Goal: Task Accomplishment & Management: Manage account settings

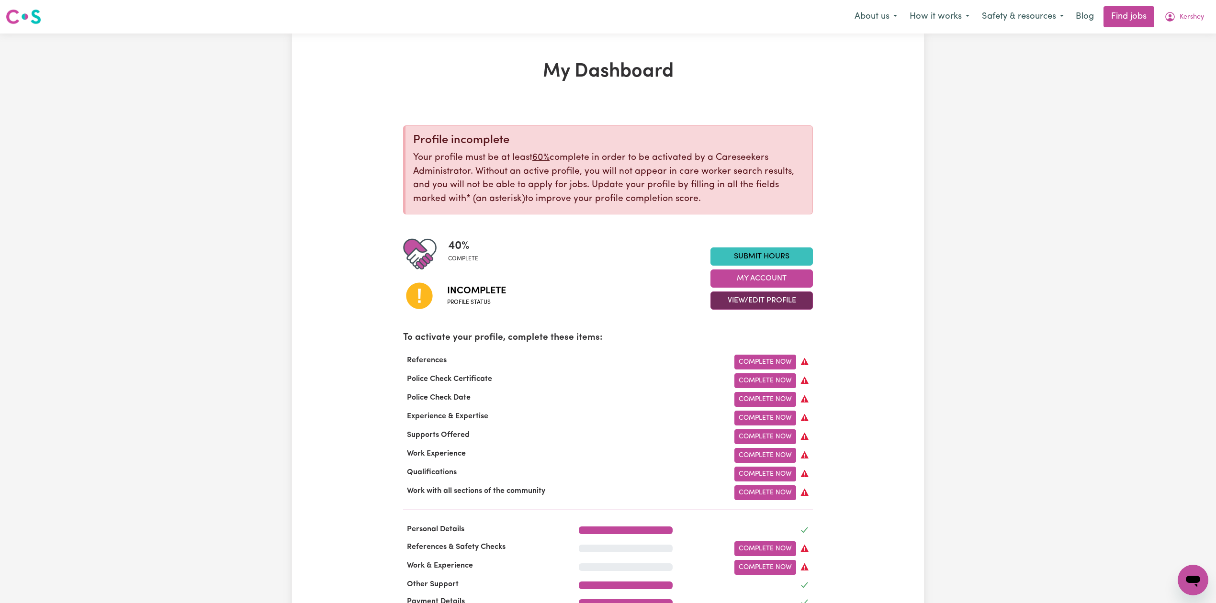
click at [761, 301] on button "View/Edit Profile" at bounding box center [762, 301] width 102 height 18
click at [745, 345] on link "Edit Profile" at bounding box center [756, 344] width 90 height 19
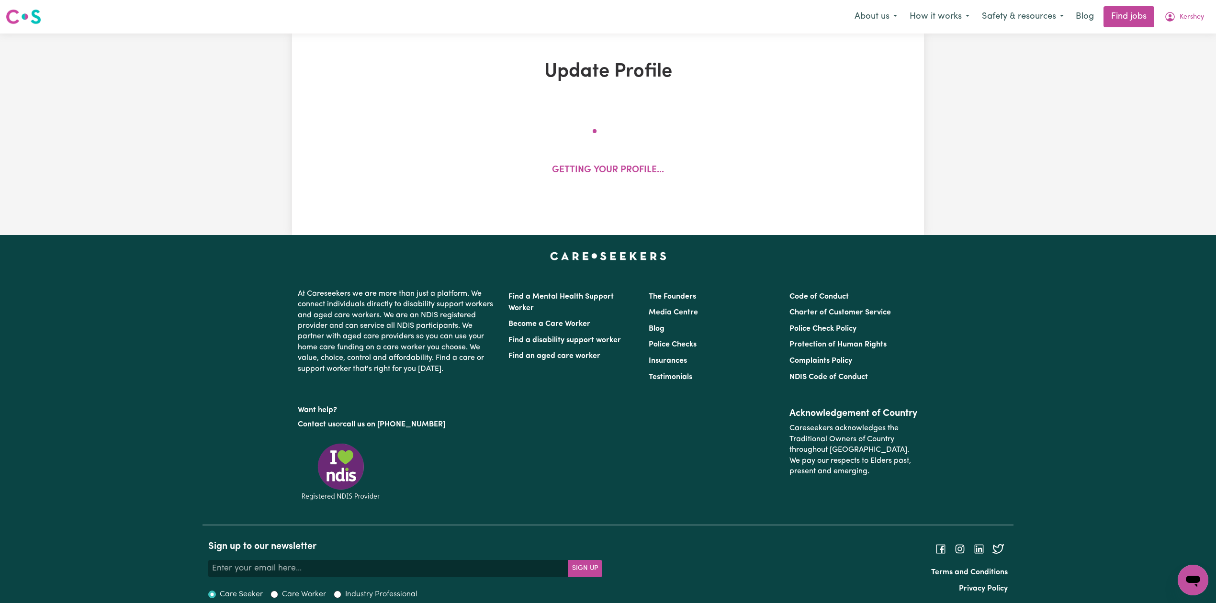
select select "[DEMOGRAPHIC_DATA]"
select select "Student Visa"
select select "Studying a healthcare related degree or qualification"
select select "40"
select select "65"
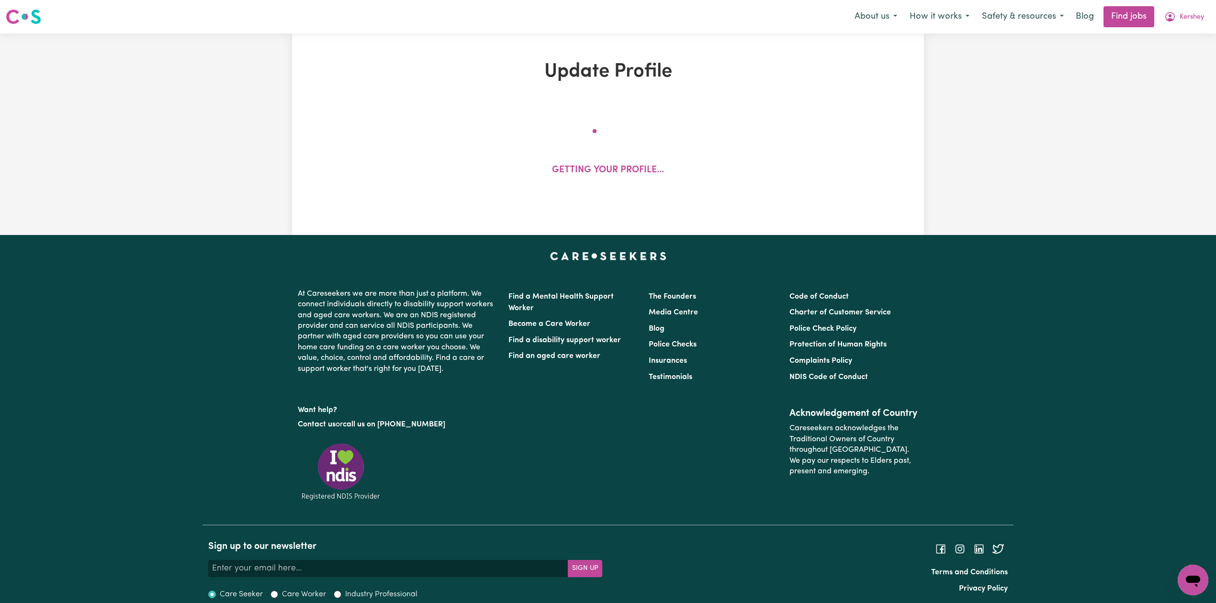
select select "65"
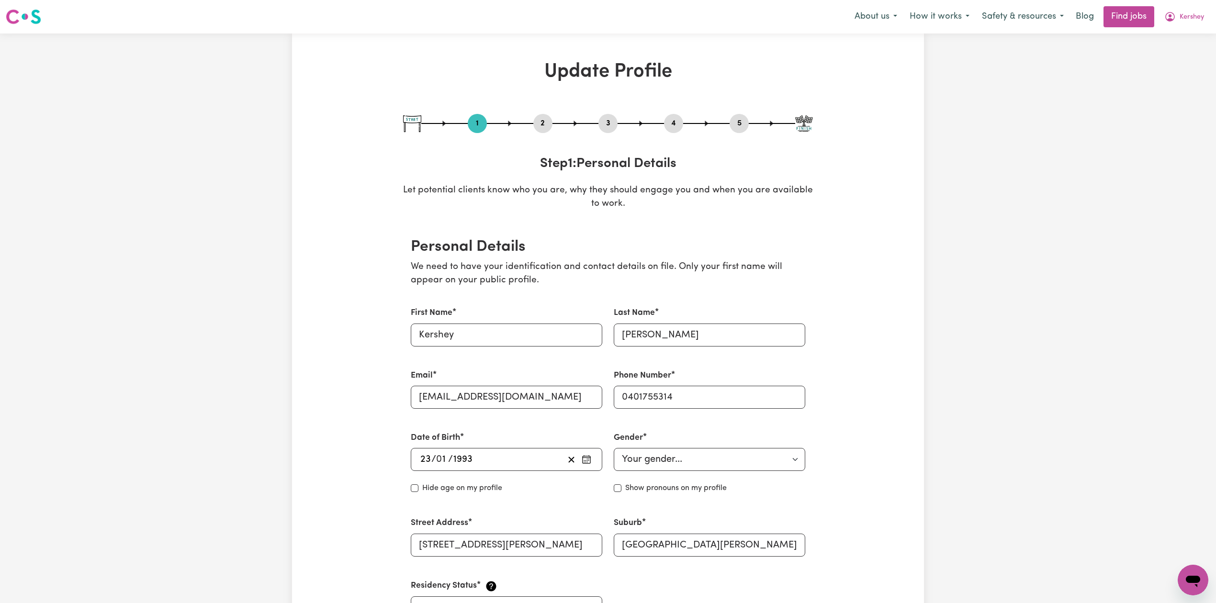
click at [546, 123] on button "2" at bounding box center [542, 123] width 19 height 12
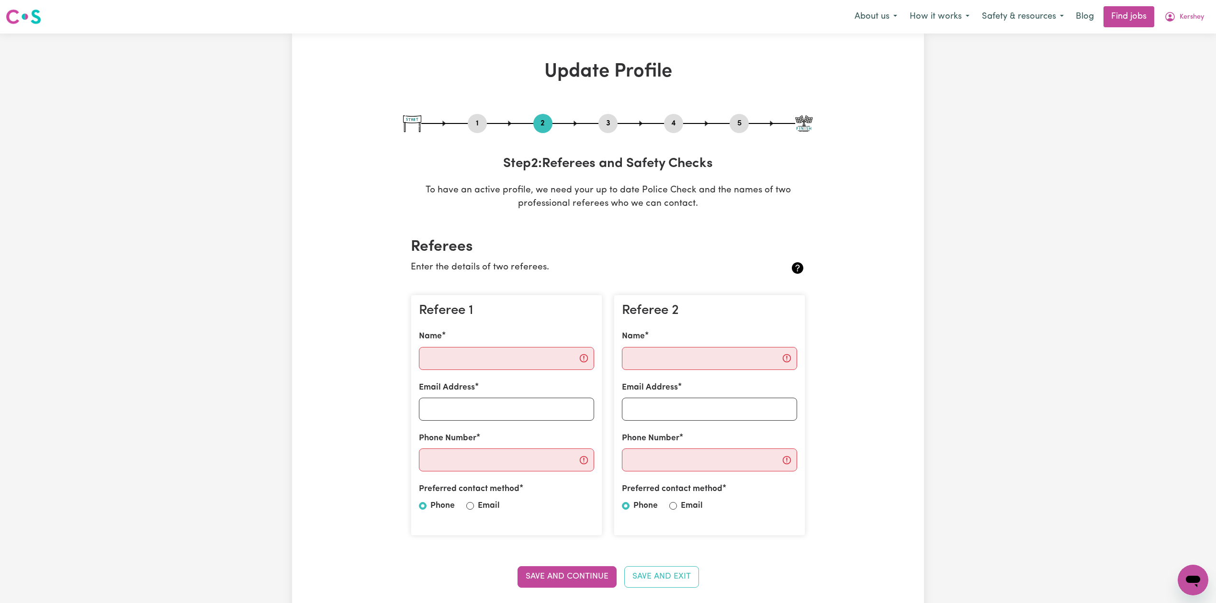
click at [742, 123] on button "5" at bounding box center [739, 123] width 19 height 12
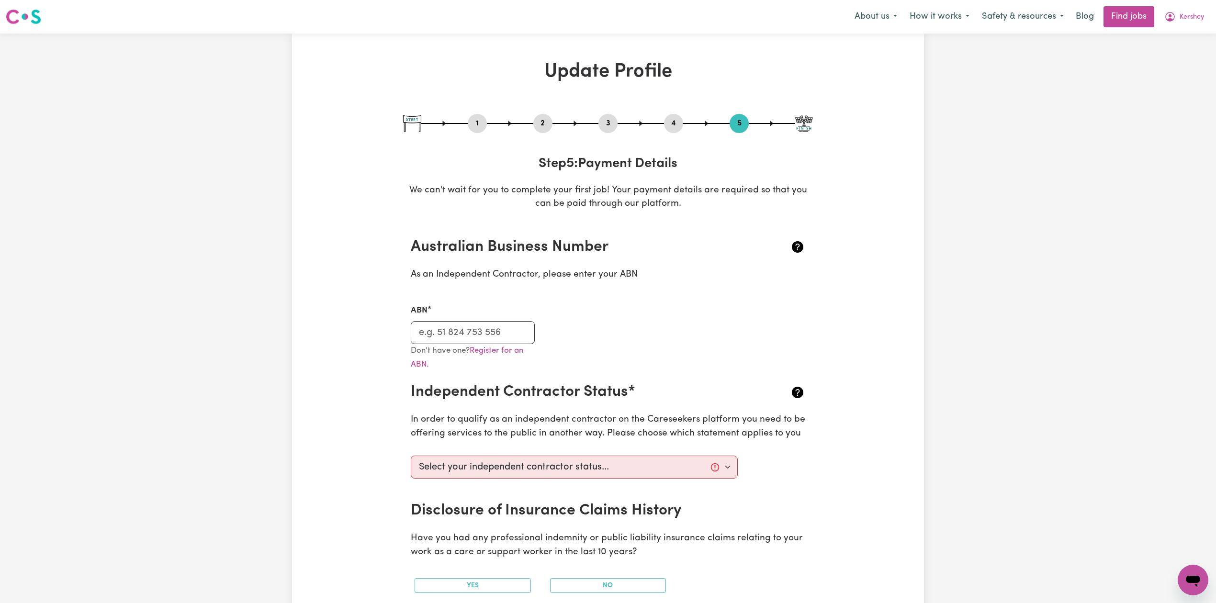
click at [604, 124] on button "3" at bounding box center [608, 123] width 19 height 12
select select "Certificate III (Individual Support)"
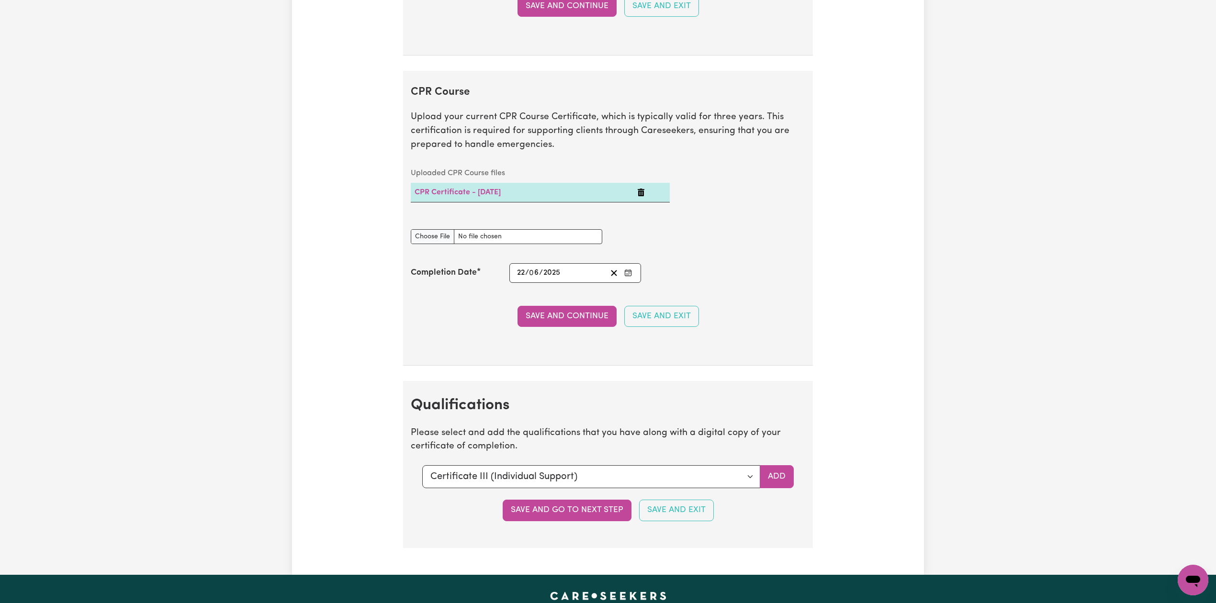
scroll to position [1660, 0]
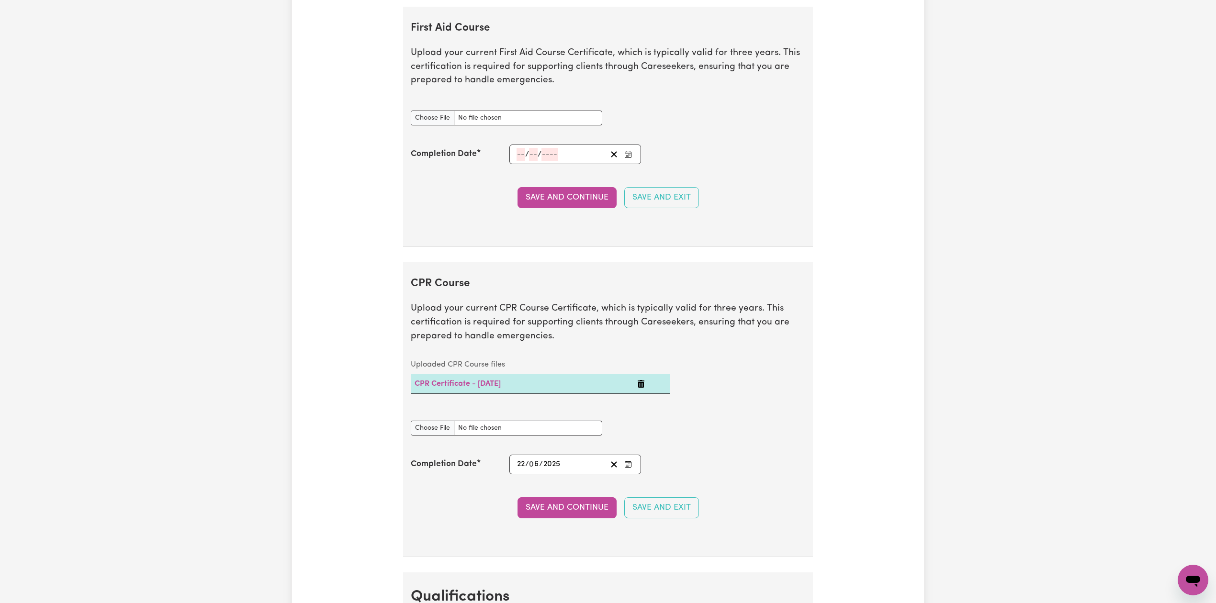
click at [625, 158] on icon "Enter the Completion Date of your First Aid Course" at bounding box center [628, 155] width 8 height 8
click at [599, 25] on button "[DATE]" at bounding box center [594, 25] width 82 height 21
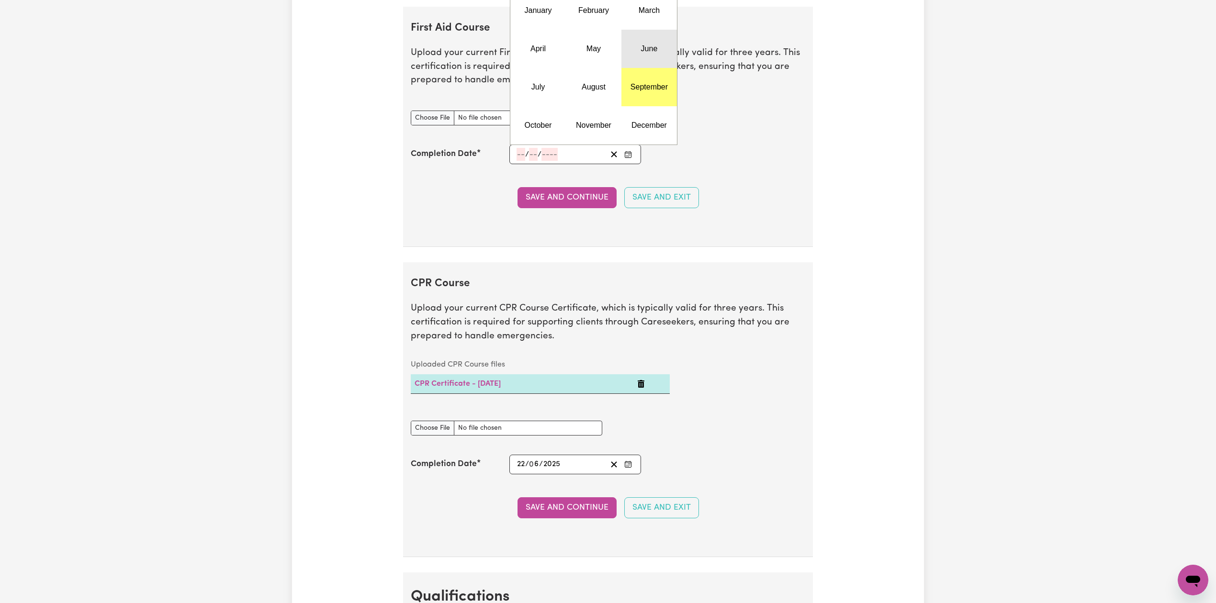
click at [657, 52] on abbr "June" at bounding box center [649, 49] width 17 height 8
click at [671, 109] on button "22" at bounding box center [665, 101] width 24 height 17
type input "[DATE]"
type input "22"
type input "6"
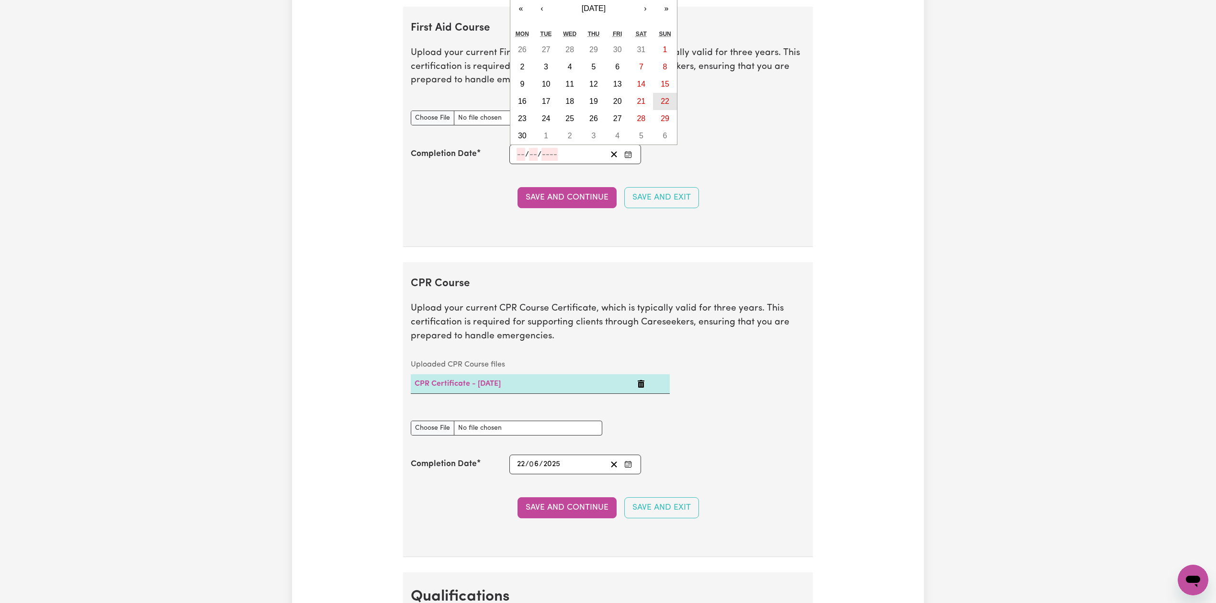
type input "2025"
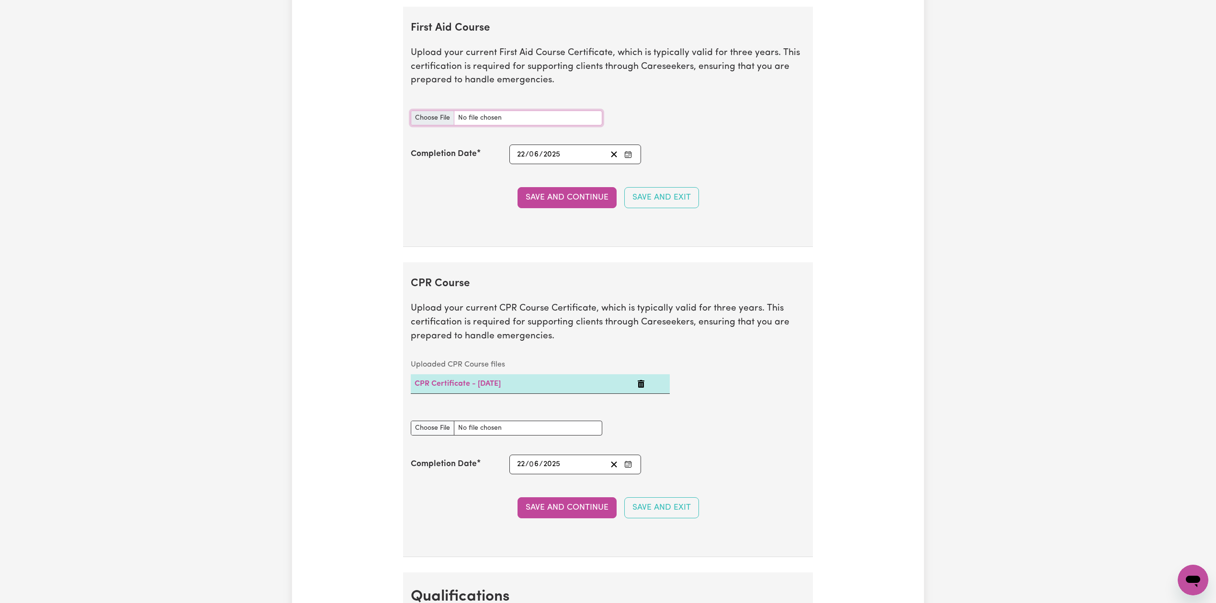
click at [429, 122] on input "First Aid Course document" at bounding box center [507, 118] width 192 height 15
type input "C:\fakepath\[PERSON_NAME] CPR and First Aid Certificate 22062025.pdf"
click at [577, 208] on button "Save and Continue" at bounding box center [567, 197] width 99 height 21
click at [577, 208] on div "Save and Continue Save and Exit" at bounding box center [608, 197] width 395 height 21
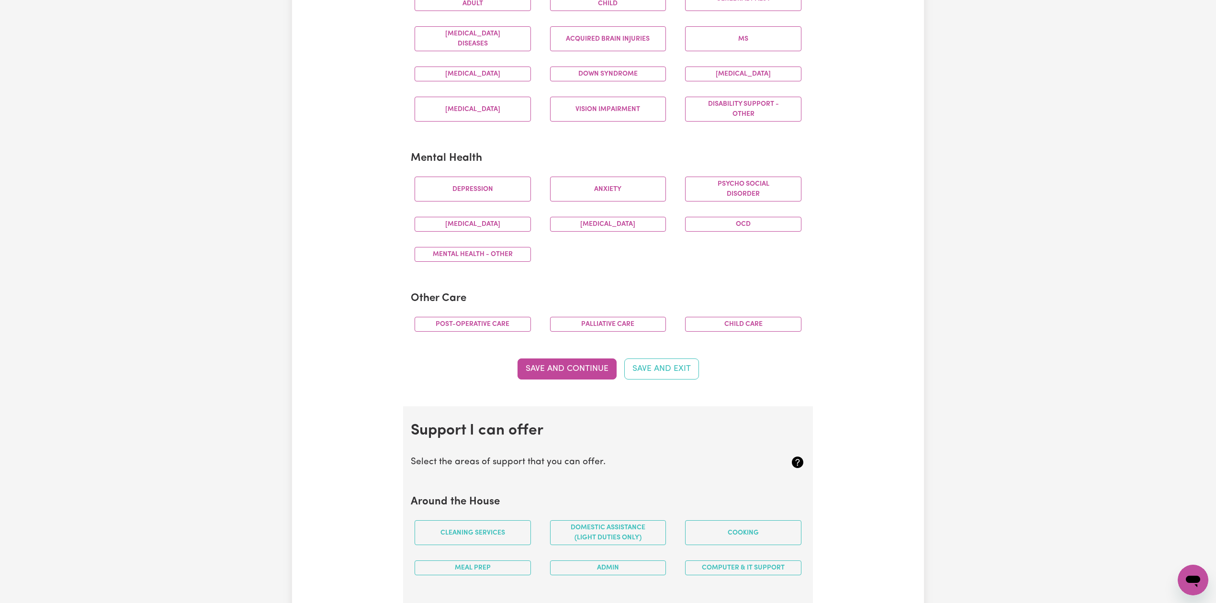
scroll to position [0, 0]
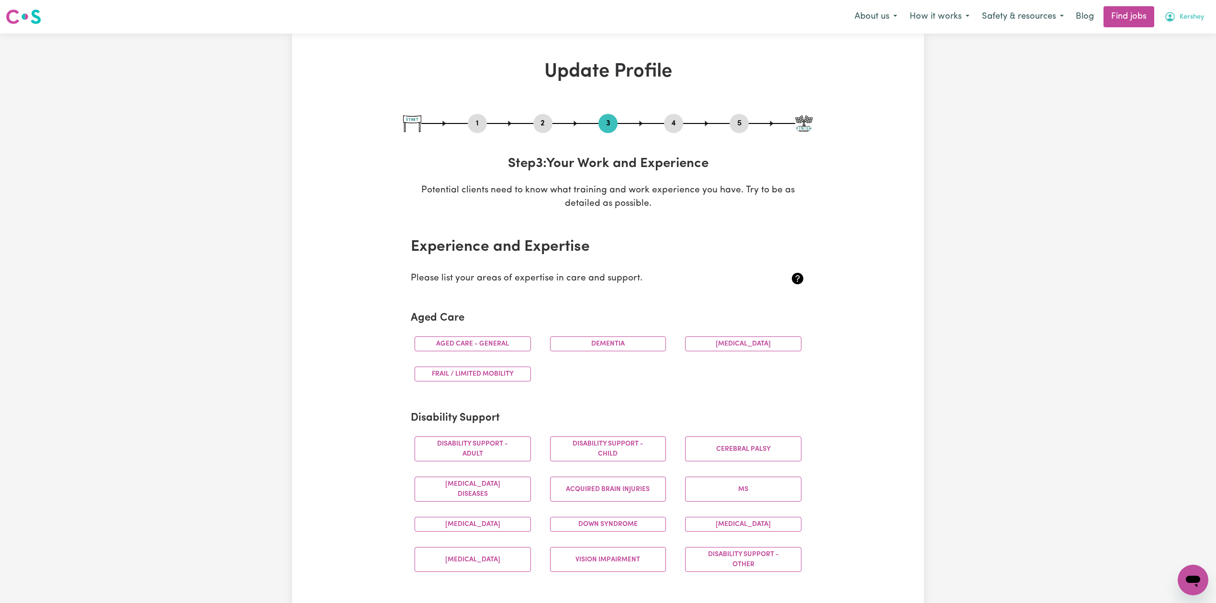
click at [1205, 18] on button "Kershey" at bounding box center [1184, 17] width 52 height 20
click at [1171, 73] on link "Logout" at bounding box center [1172, 73] width 76 height 18
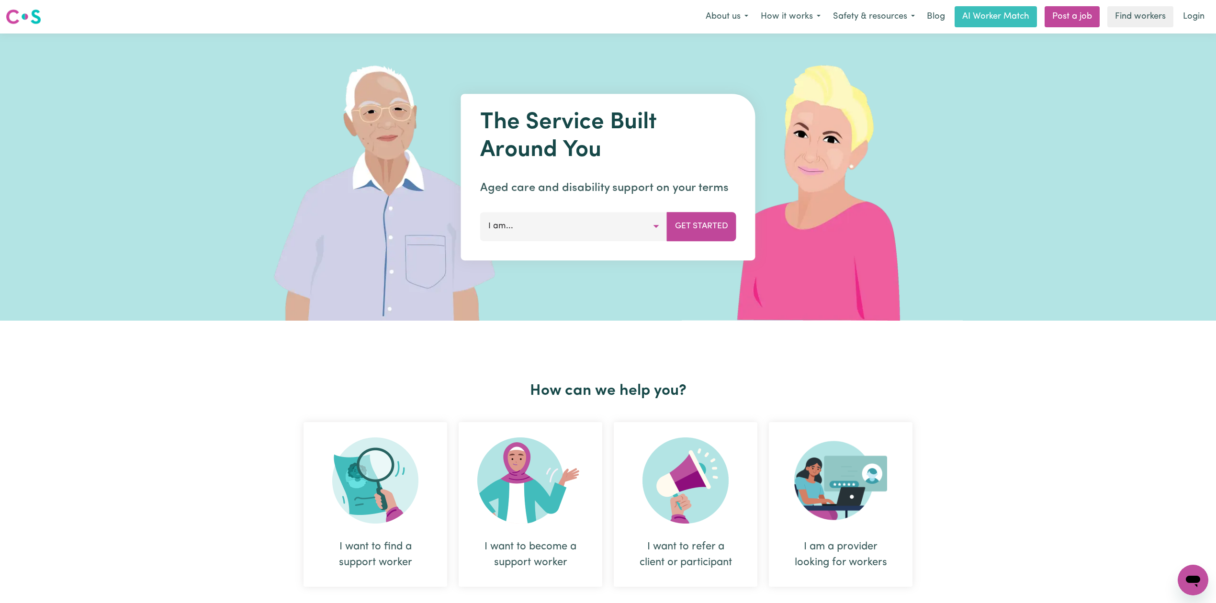
click at [1179, 26] on link "Login" at bounding box center [1193, 16] width 33 height 21
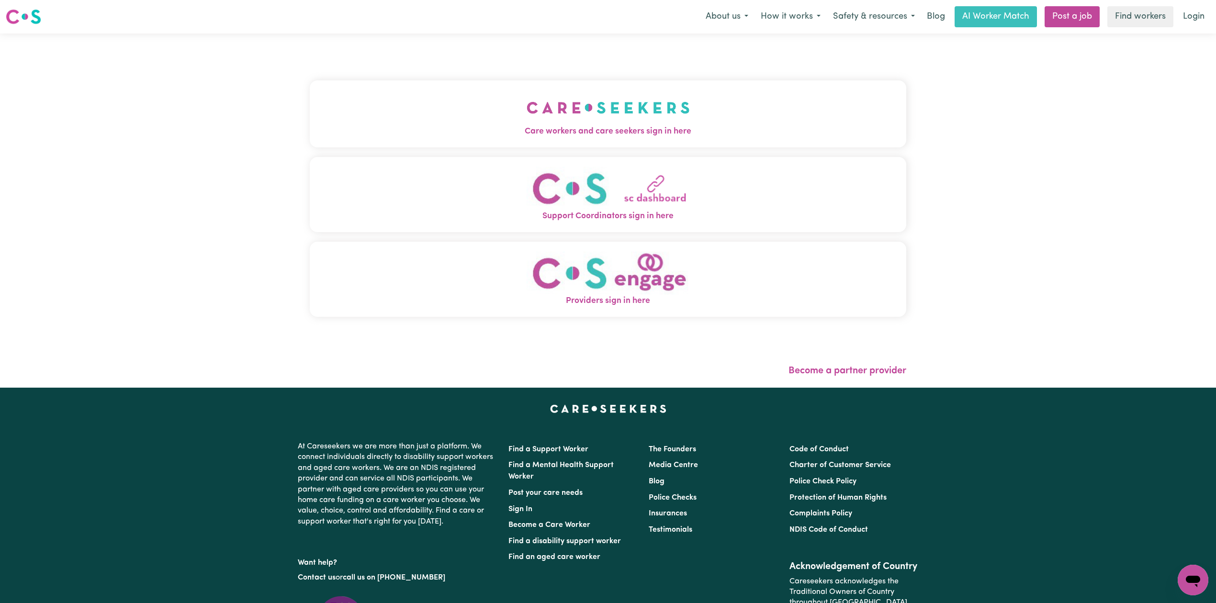
click at [460, 82] on button "Care workers and care seekers sign in here" at bounding box center [608, 113] width 597 height 67
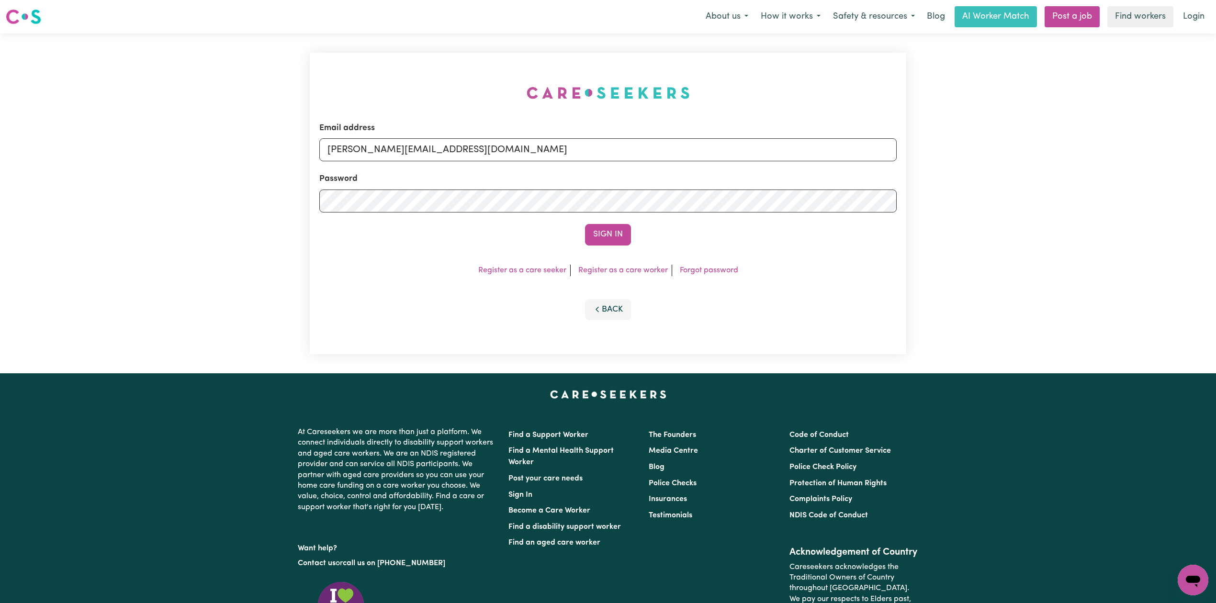
click at [463, 171] on form "Email address [PERSON_NAME][EMAIL_ADDRESS][DOMAIN_NAME] Password Sign In" at bounding box center [607, 184] width 577 height 124
click at [452, 152] on input "[PERSON_NAME][EMAIL_ADDRESS][DOMAIN_NAME]" at bounding box center [607, 149] width 577 height 23
drag, startPoint x: 374, startPoint y: 148, endPoint x: 581, endPoint y: 154, distance: 206.5
click at [581, 154] on input "Superuser~[EMAIL_ADDRESS][DOMAIN_NAME]" at bounding box center [607, 149] width 577 height 23
click at [403, 154] on input "Superuser~[EMAIL_ADDRESS][DOMAIN_NAME]" at bounding box center [607, 149] width 577 height 23
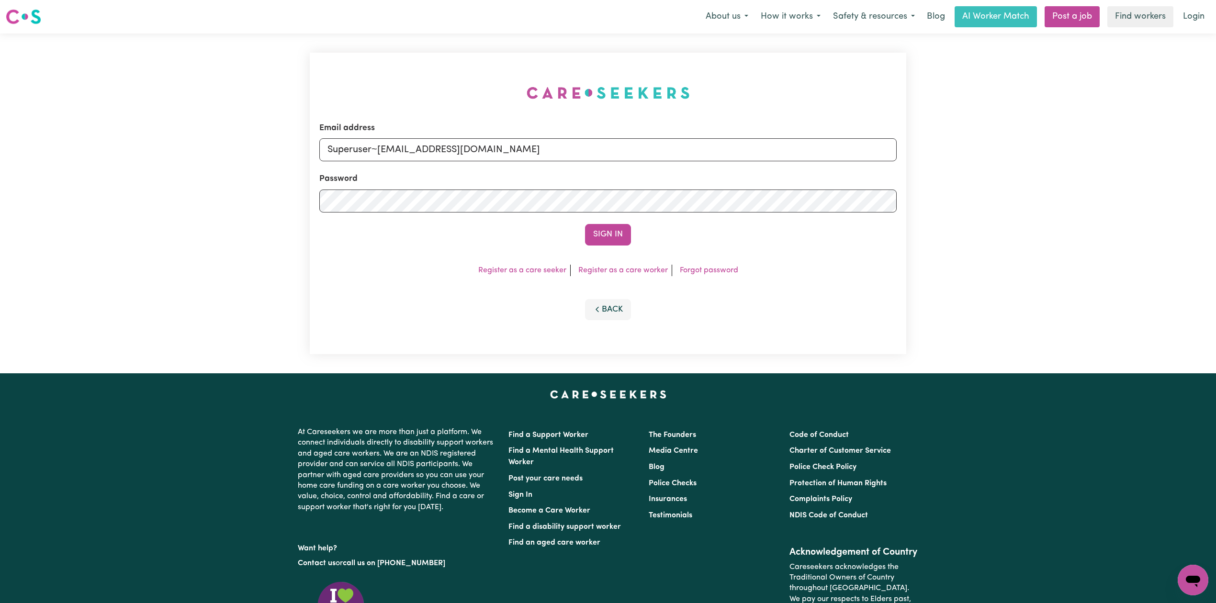
drag, startPoint x: 375, startPoint y: 146, endPoint x: 675, endPoint y: 163, distance: 299.8
click at [675, 163] on form "Email address Superuser~[EMAIL_ADDRESS][DOMAIN_NAME] Password Sign In" at bounding box center [607, 184] width 577 height 124
type input "Superuser~[EMAIL_ADDRESS][DOMAIN_NAME]"
click at [581, 229] on div "Sign In" at bounding box center [607, 234] width 577 height 21
click at [612, 234] on button "Sign In" at bounding box center [608, 234] width 46 height 21
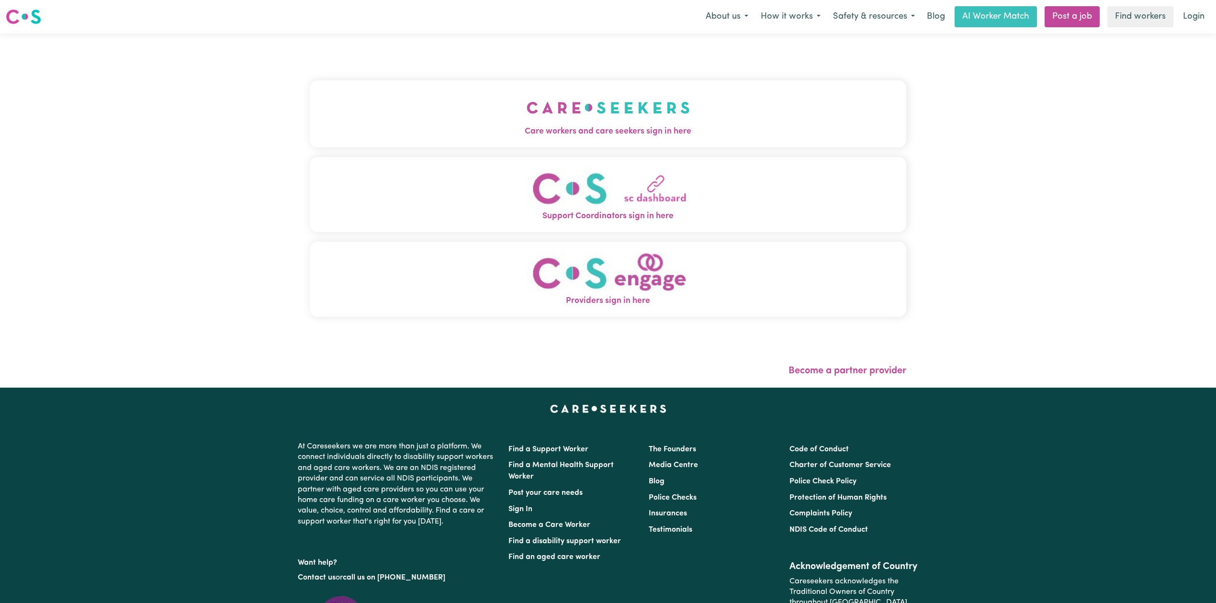
click at [539, 115] on img "Care workers and care seekers sign in here" at bounding box center [608, 107] width 163 height 35
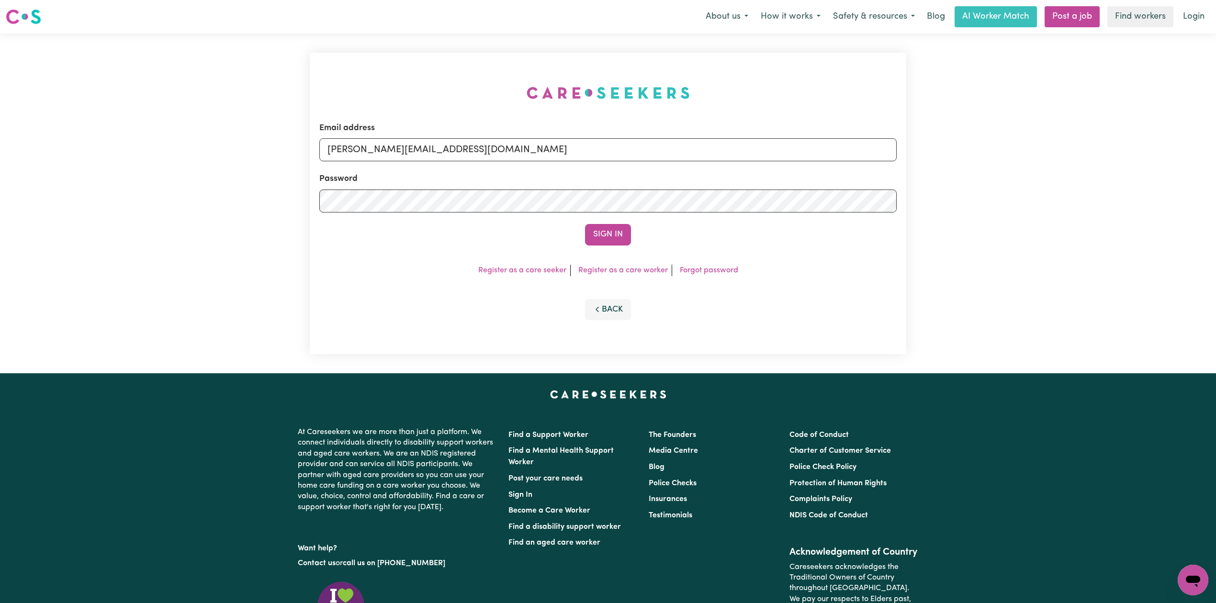
click at [418, 131] on div "Email address toni@careseekers.com.au" at bounding box center [607, 141] width 577 height 39
drag, startPoint x: 418, startPoint y: 150, endPoint x: 419, endPoint y: 159, distance: 9.1
click at [418, 150] on input "[PERSON_NAME][EMAIL_ADDRESS][DOMAIN_NAME]" at bounding box center [607, 149] width 577 height 23
drag, startPoint x: 376, startPoint y: 146, endPoint x: 637, endPoint y: 181, distance: 263.3
click at [637, 181] on form "Email address Superuser~[EMAIL_ADDRESS][DOMAIN_NAME] Password Sign In" at bounding box center [607, 184] width 577 height 124
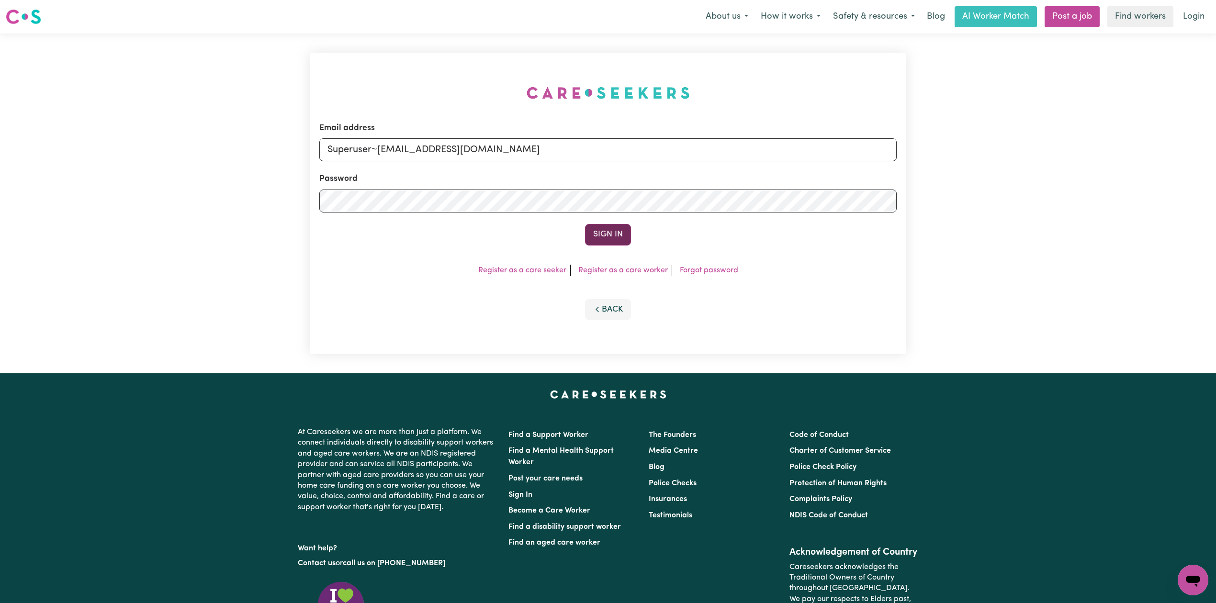
type input "Superuser~[EMAIL_ADDRESS][DOMAIN_NAME]"
click at [591, 242] on button "Sign In" at bounding box center [608, 234] width 46 height 21
